Goal: Task Accomplishment & Management: Manage account settings

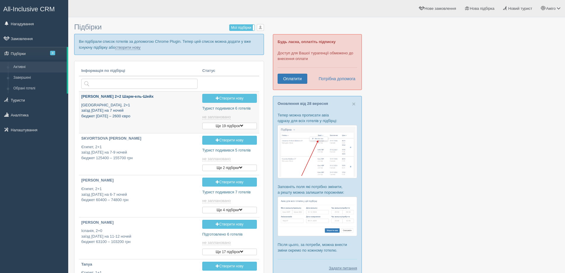
type input "[DATE] 20:45"
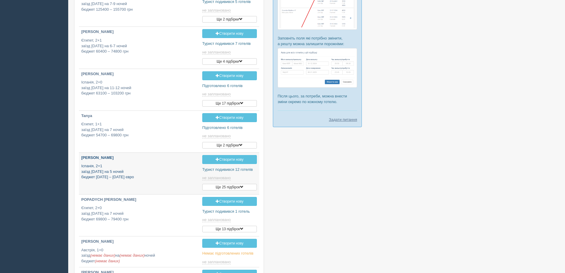
type input "[DATE] 13:00"
type input "[DATE] 13:35"
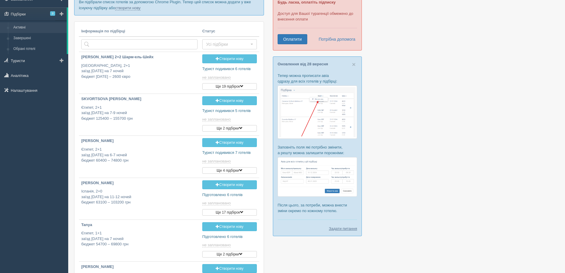
click at [59, 14] on link at bounding box center [61, 13] width 12 height 13
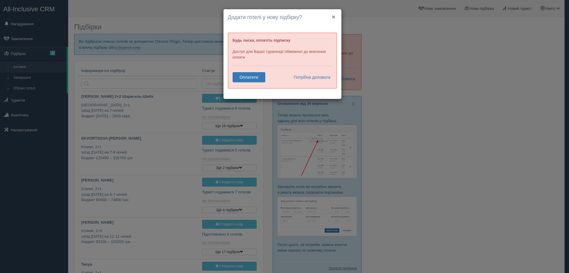
click at [333, 16] on button "×" at bounding box center [334, 17] width 4 height 6
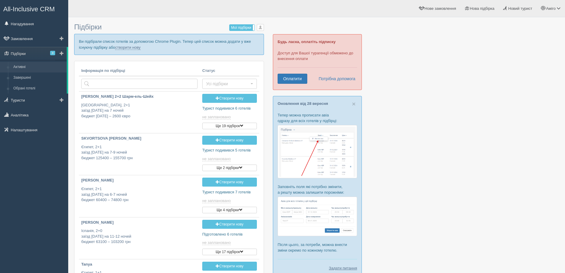
click at [60, 52] on span at bounding box center [62, 53] width 4 height 4
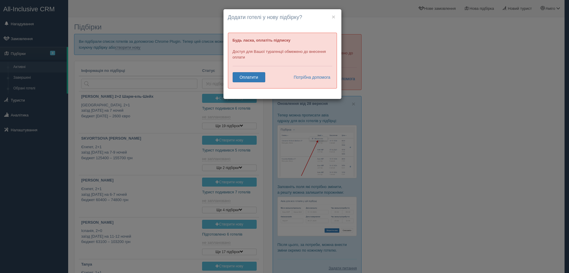
click at [337, 17] on h4 "Додати готелі у нову підбірку?" at bounding box center [282, 18] width 109 height 8
click at [333, 16] on button "×" at bounding box center [334, 17] width 4 height 6
